Goal: Task Accomplishment & Management: Manage account settings

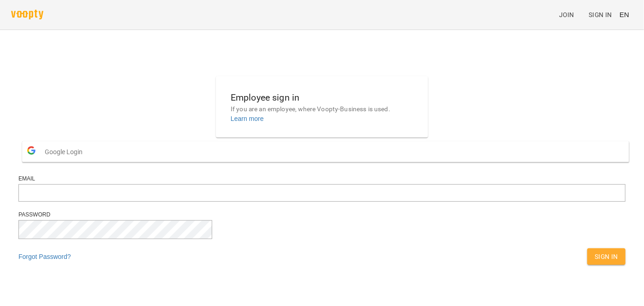
click at [594, 262] on span "Sign In" at bounding box center [606, 256] width 24 height 11
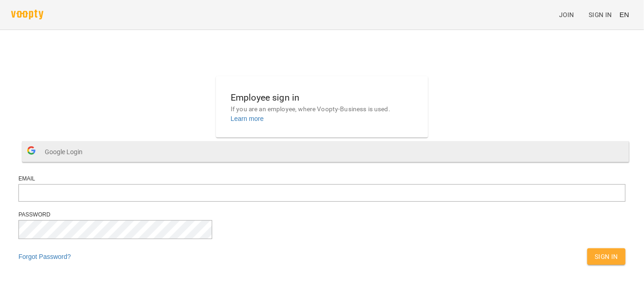
click at [87, 161] on span "Google Login" at bounding box center [66, 151] width 42 height 18
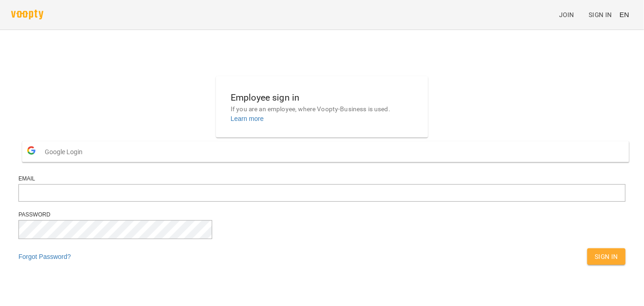
click at [594, 262] on span "Sign In" at bounding box center [606, 256] width 24 height 11
drag, startPoint x: 480, startPoint y: 183, endPoint x: 366, endPoint y: 165, distance: 115.7
click at [480, 183] on div "Employee sign in If you are an employee, where Voopty-Business is used. Learn m…" at bounding box center [322, 172] width 614 height 201
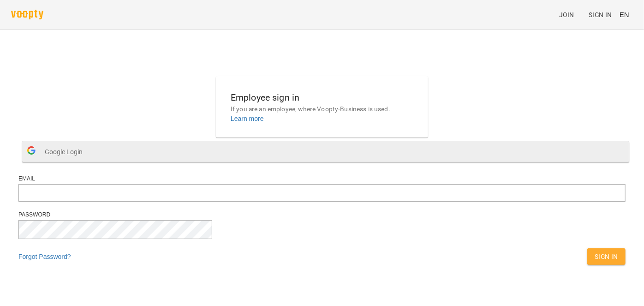
click at [302, 162] on button "Google Login" at bounding box center [325, 151] width 607 height 21
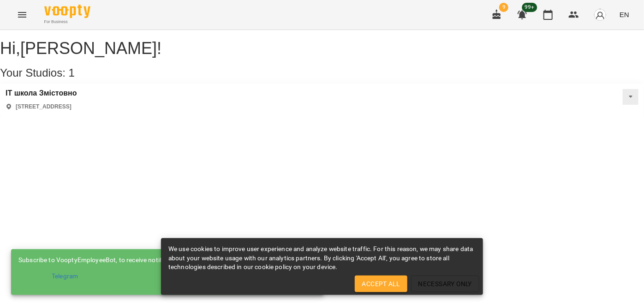
click at [71, 111] on p "[STREET_ADDRESS]" at bounding box center [44, 107] width 56 height 8
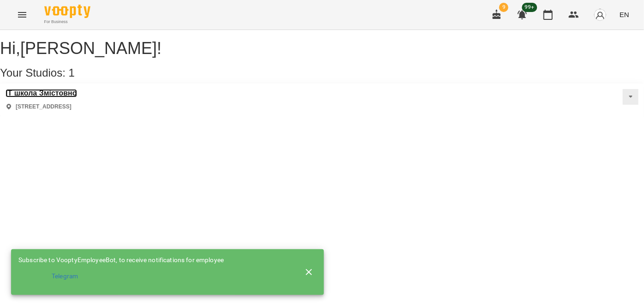
click at [61, 97] on h3 "IT школа Змістовно" at bounding box center [41, 93] width 71 height 8
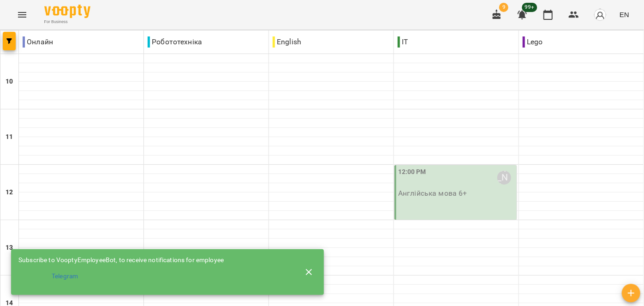
click at [311, 268] on icon "button" at bounding box center [308, 271] width 11 height 11
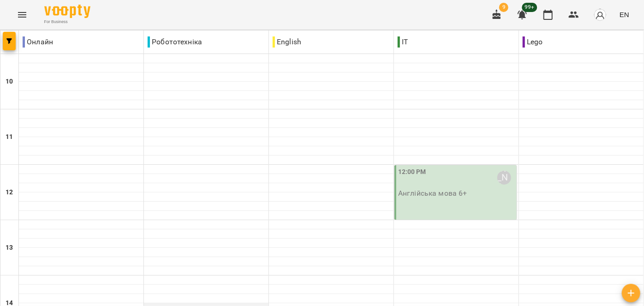
scroll to position [167, 0]
click at [622, 18] on span "EN" at bounding box center [624, 15] width 10 height 10
click at [618, 52] on div "Українська" at bounding box center [606, 52] width 47 height 17
click at [11, 40] on icon "button" at bounding box center [9, 41] width 6 height 6
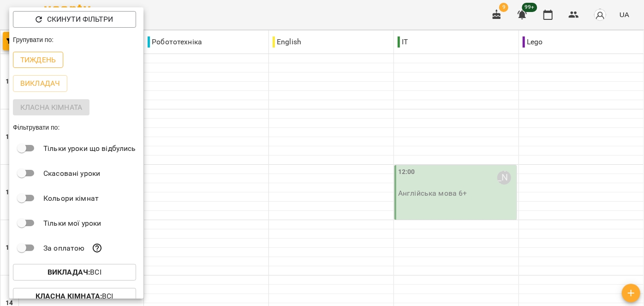
click at [48, 62] on p "Тиждень" at bounding box center [37, 59] width 35 height 11
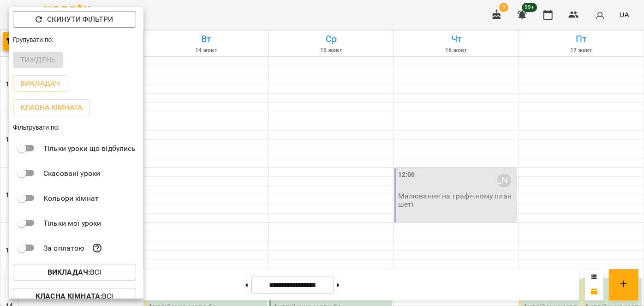
click at [171, 70] on div at bounding box center [322, 153] width 644 height 306
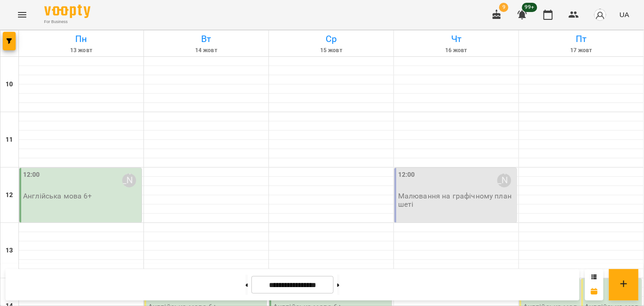
scroll to position [345, 0]
